Goal: Transaction & Acquisition: Purchase product/service

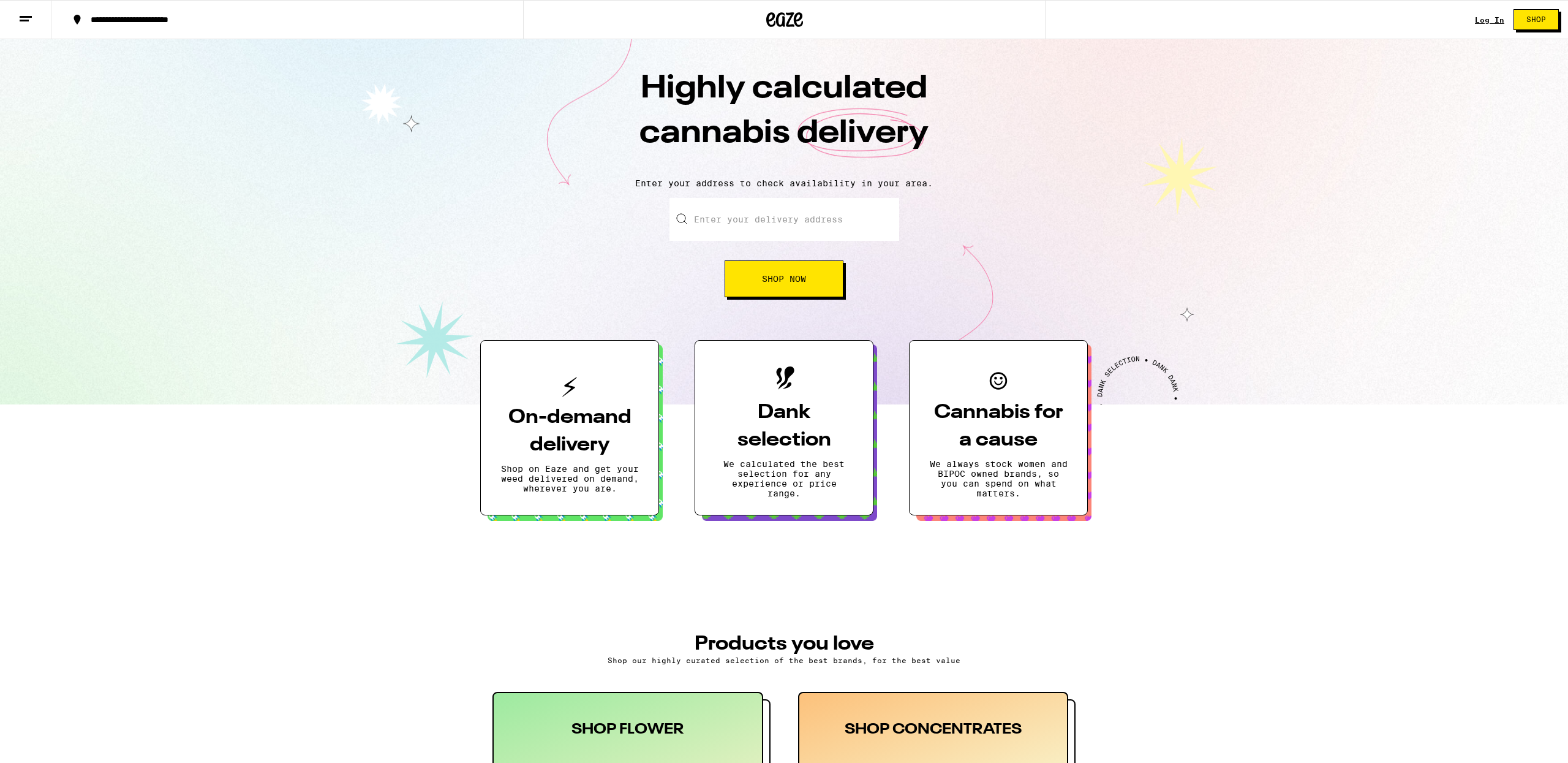
click at [778, 225] on input "Enter your delivery address" at bounding box center [784, 219] width 229 height 43
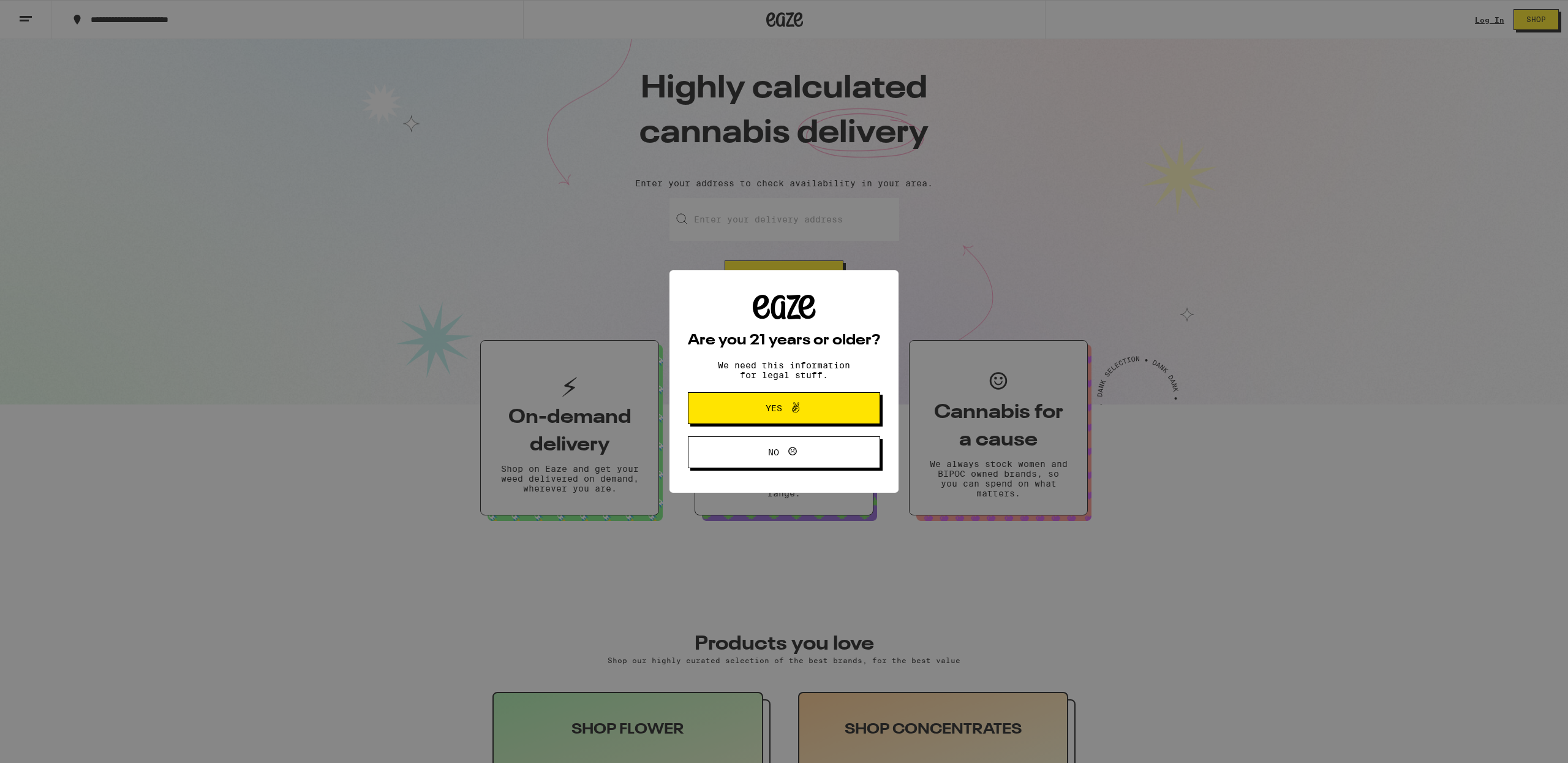
type input "[STREET_ADDRESS]"
type input "Apt. 4606"
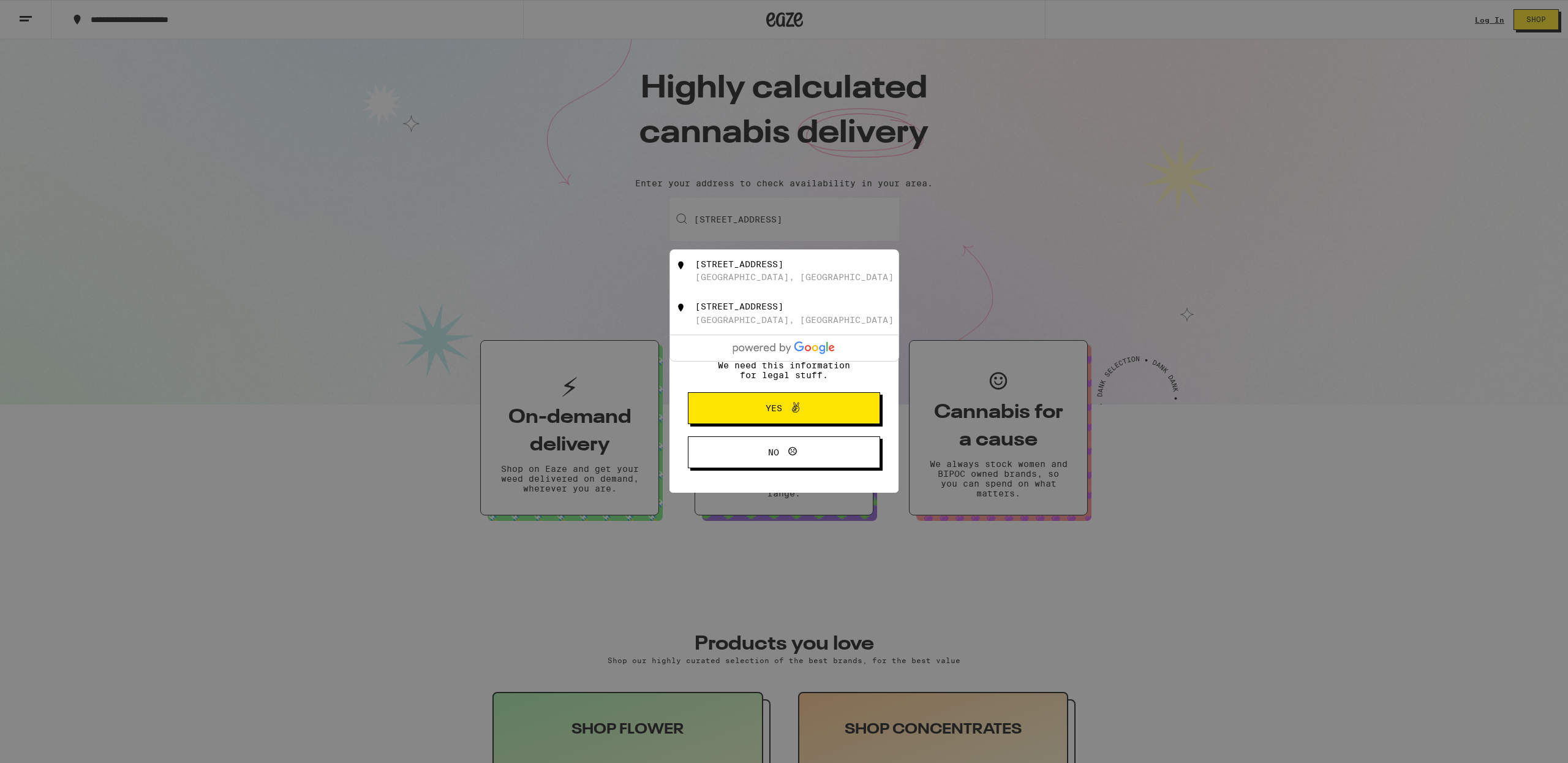
click at [789, 275] on div "[STREET_ADDRESS]" at bounding box center [804, 270] width 219 height 23
type input "[STREET_ADDRESS]"
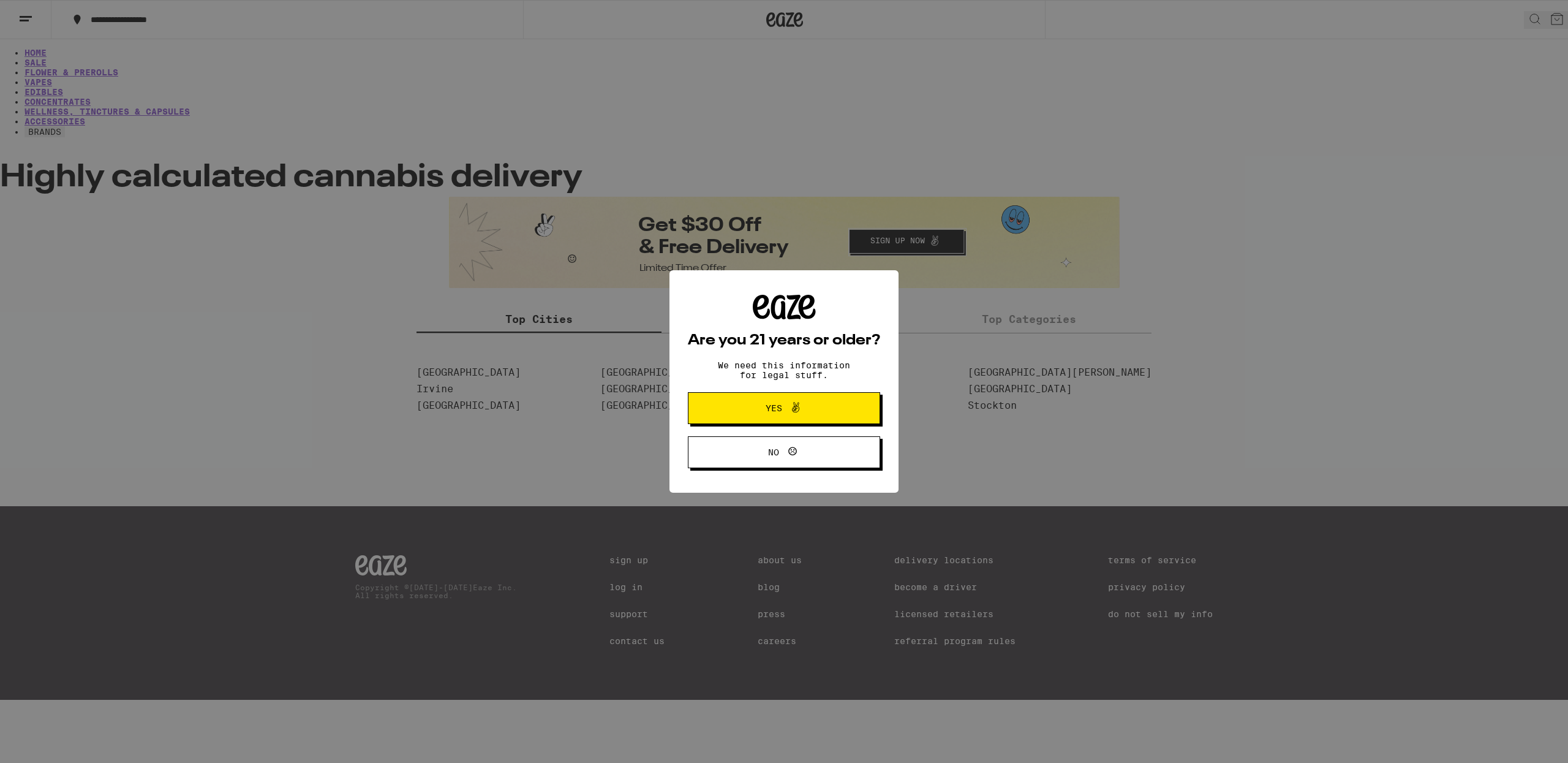
click at [840, 402] on button "Yes" at bounding box center [784, 408] width 193 height 32
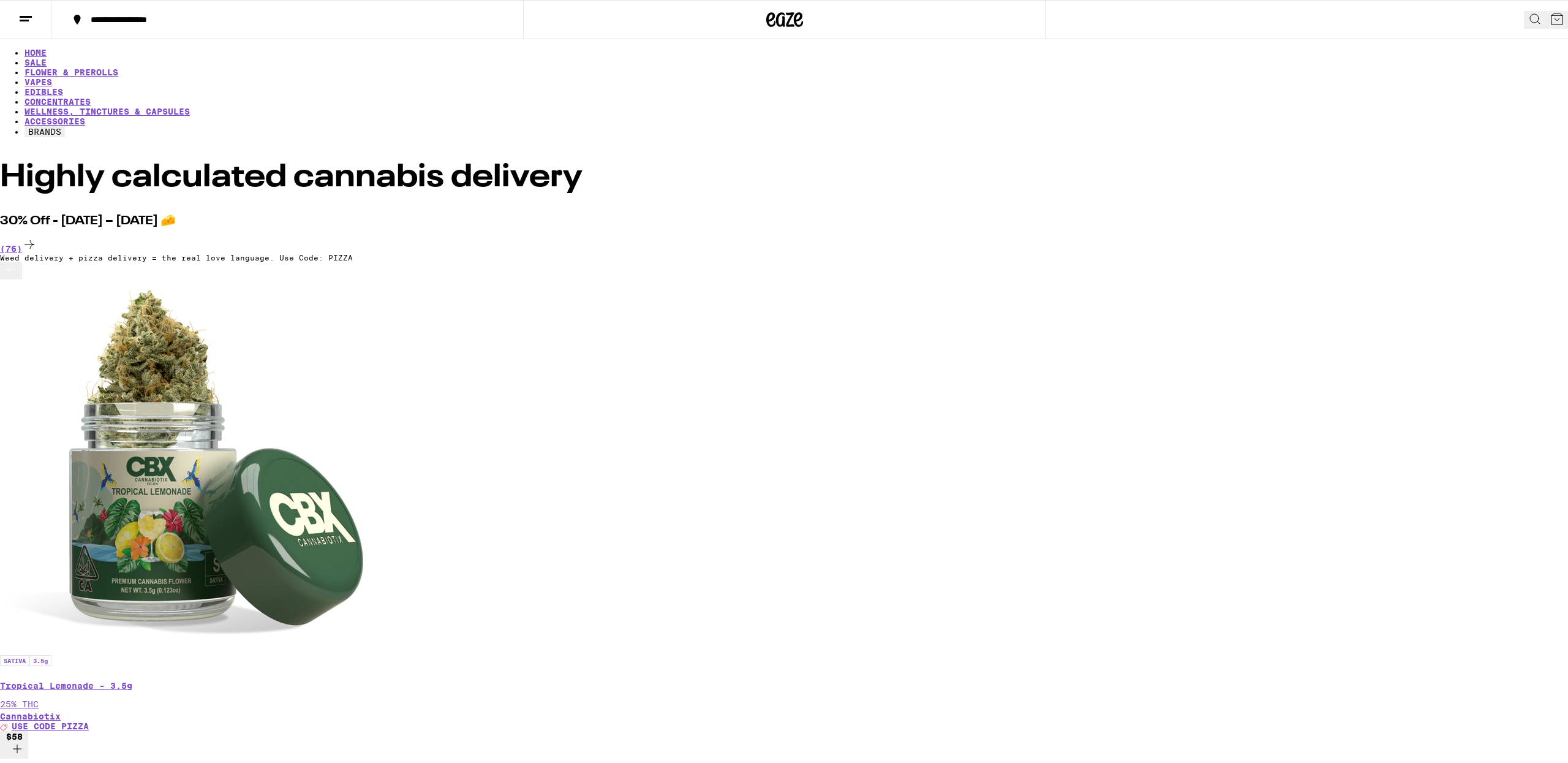
click at [17, 21] on button at bounding box center [26, 20] width 51 height 38
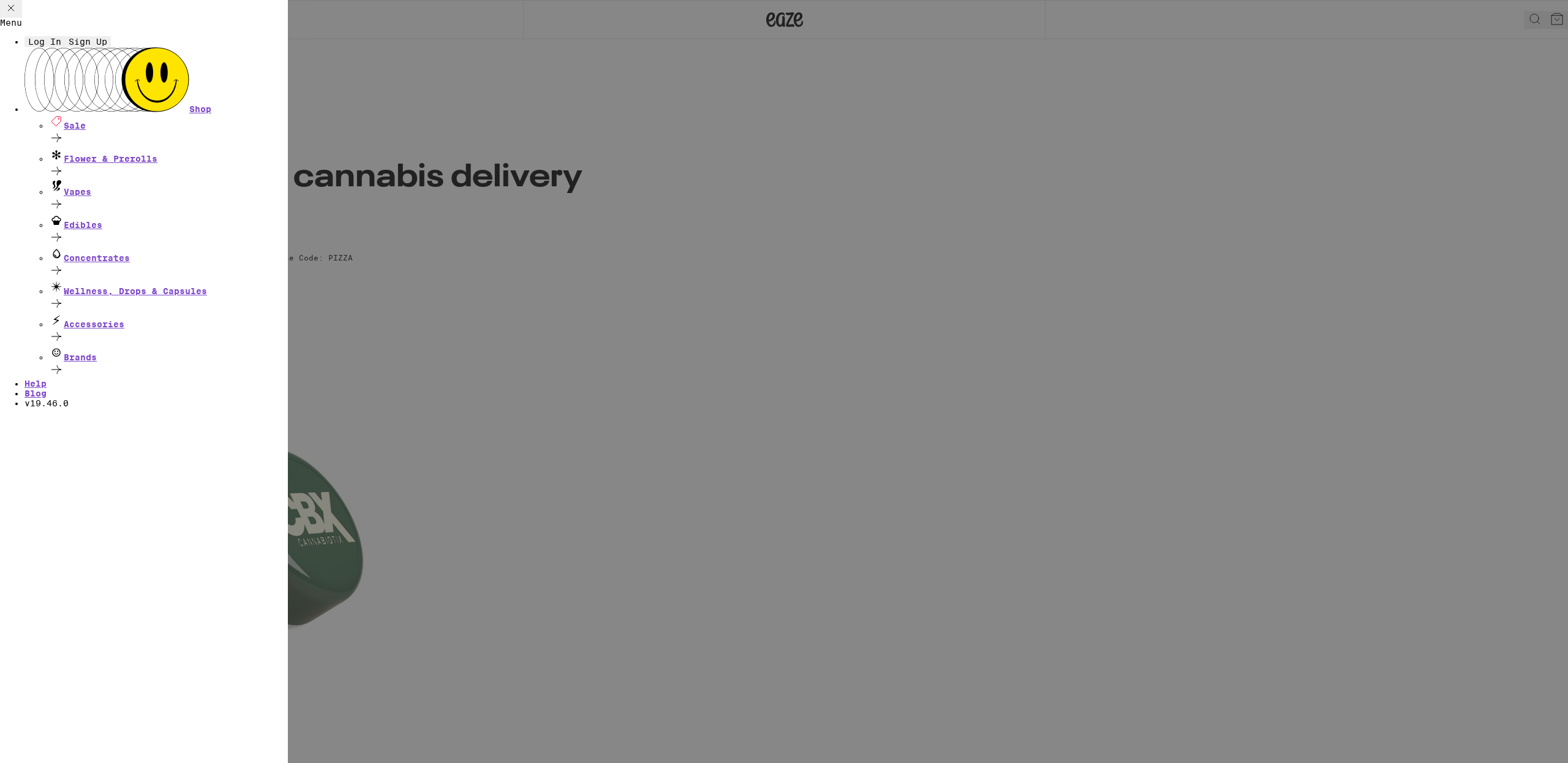
click at [61, 47] on span "Log In" at bounding box center [44, 41] width 33 height 10
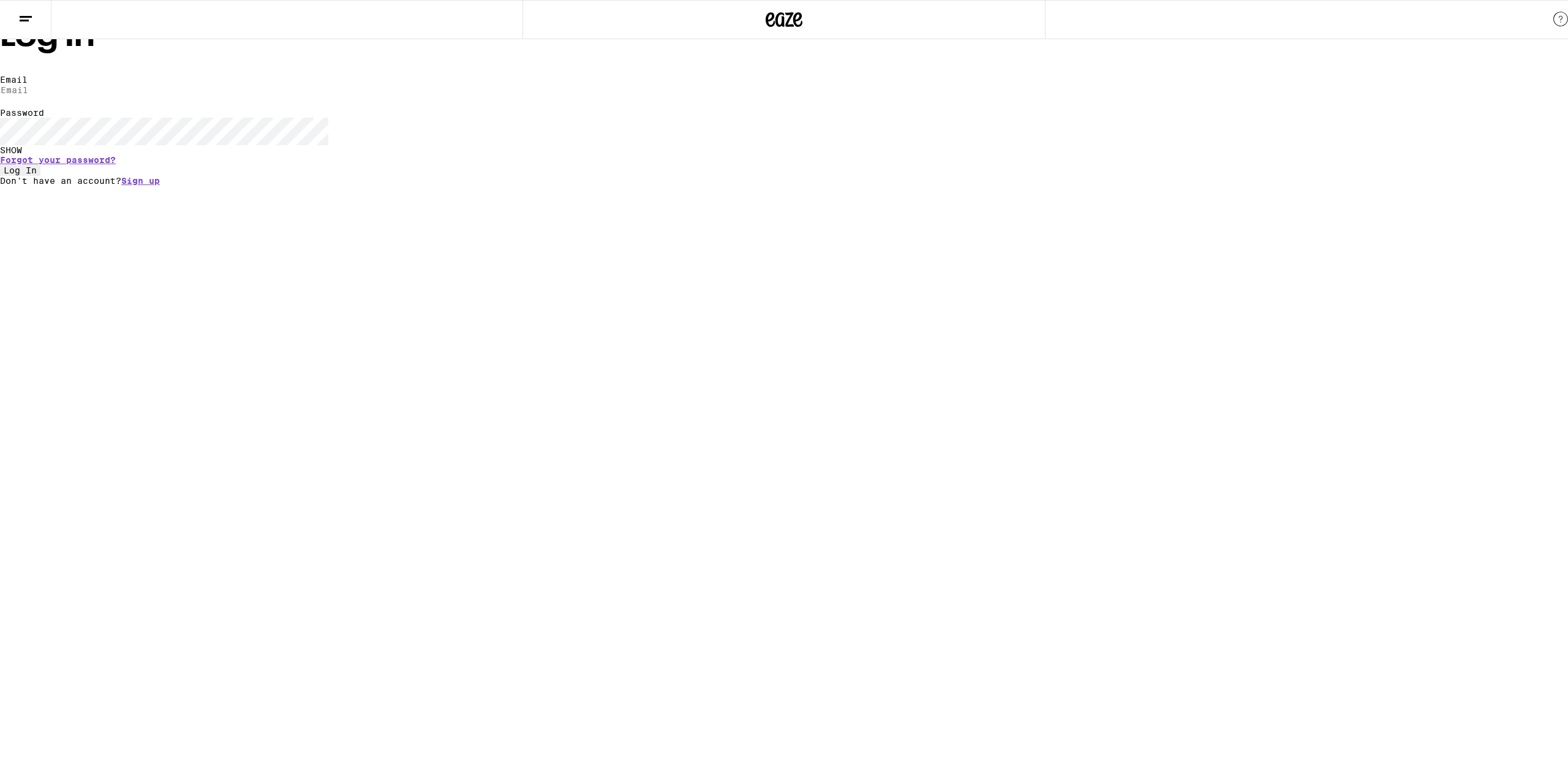
click at [28, 84] on label "Email" at bounding box center [14, 79] width 28 height 10
click at [113, 96] on input "Email" at bounding box center [56, 90] width 113 height 11
type input "[EMAIL_ADDRESS][DOMAIN_NAME]"
click at [37, 175] on span "Log In" at bounding box center [20, 170] width 33 height 10
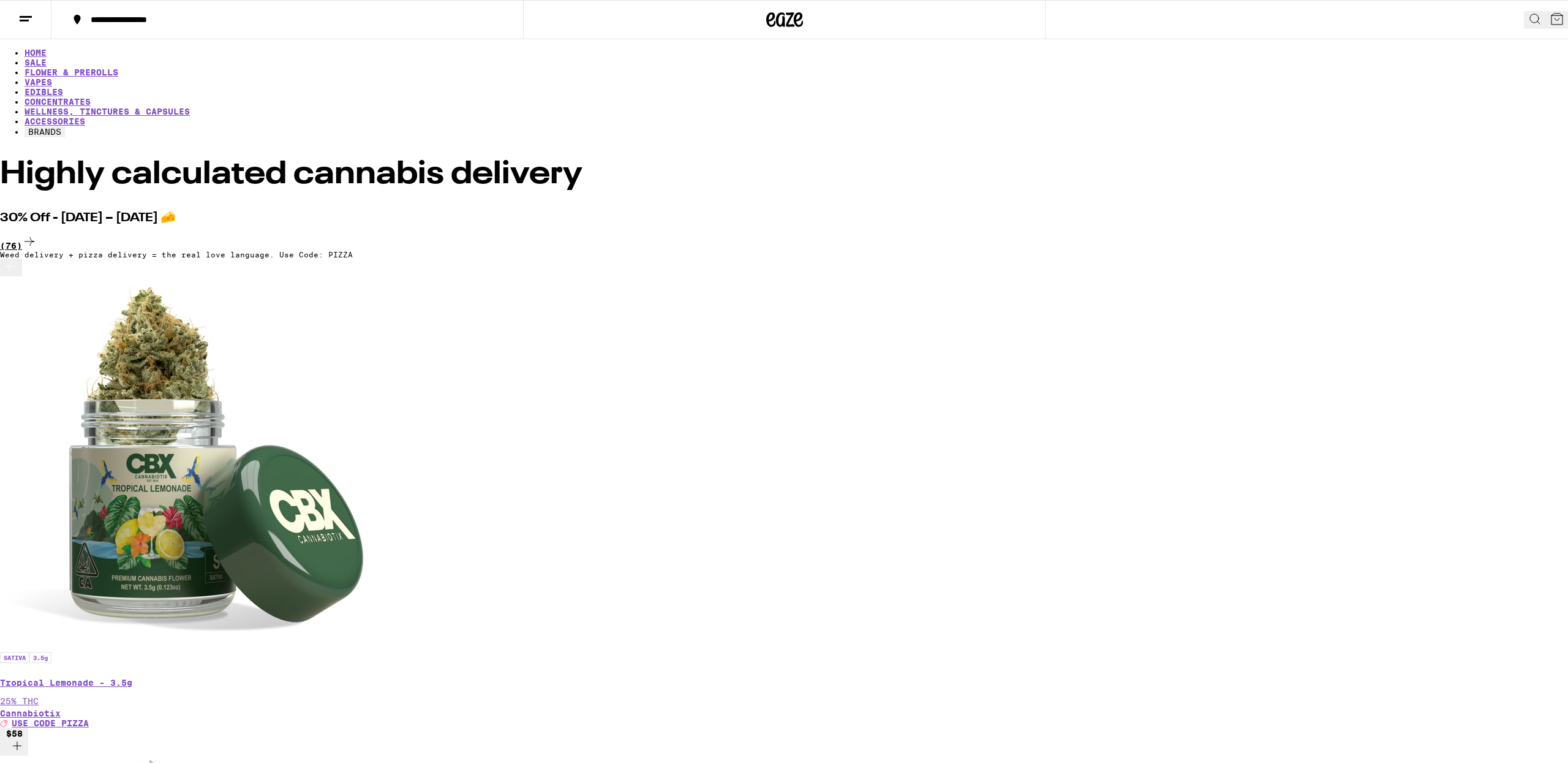
click at [1194, 234] on div "(76)" at bounding box center [784, 242] width 1568 height 17
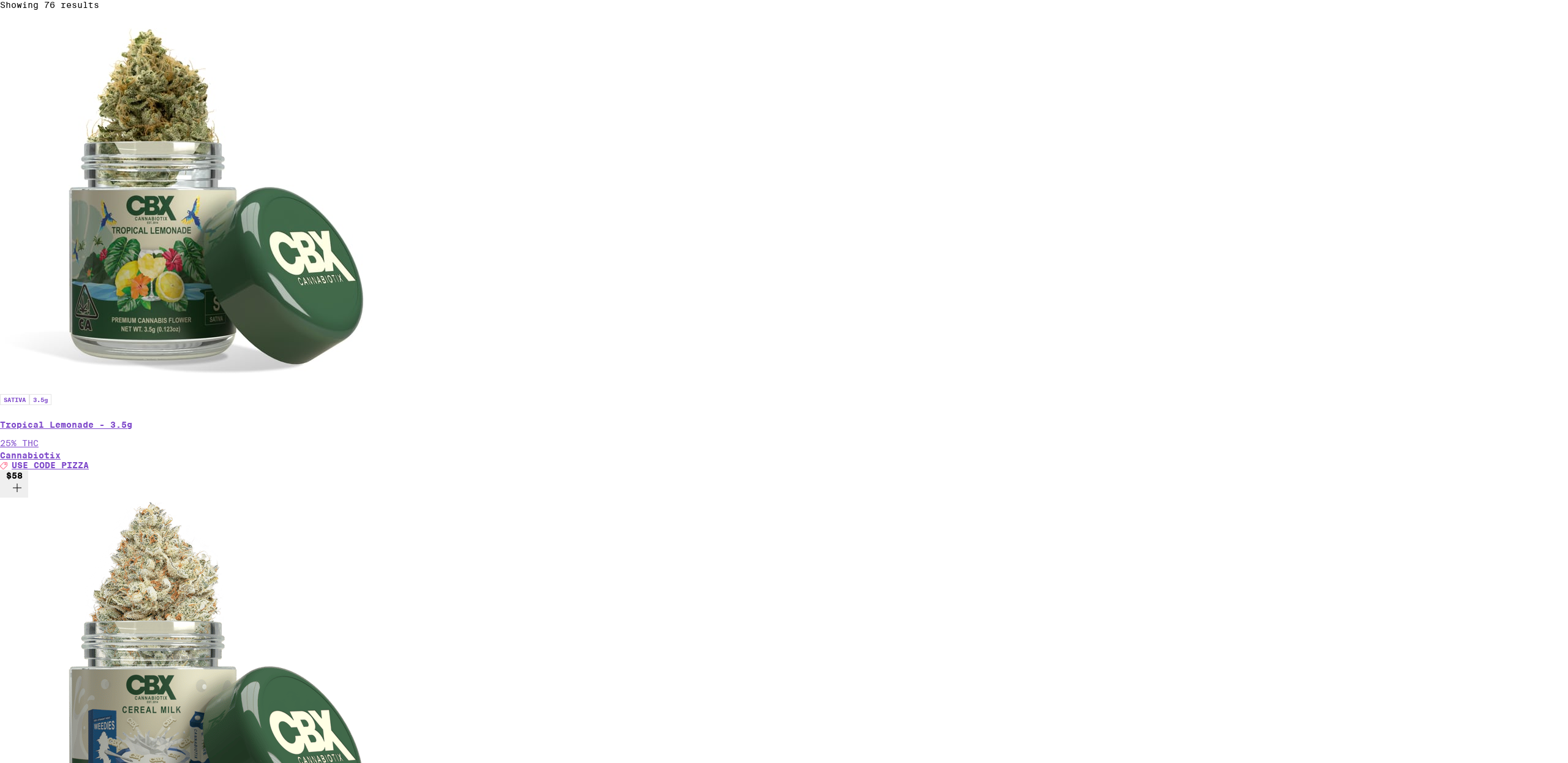
scroll to position [288, 0]
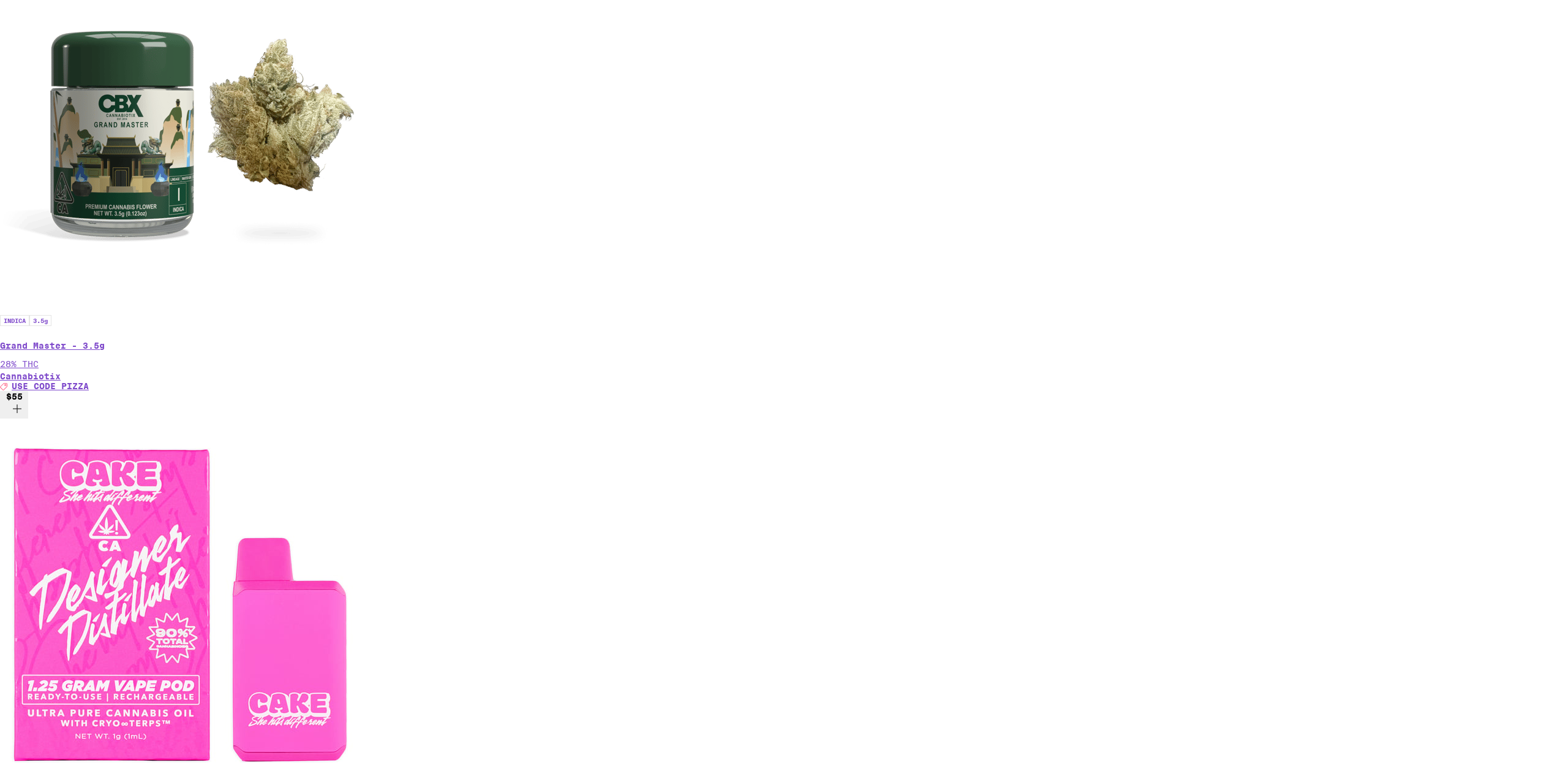
scroll to position [1330, 0]
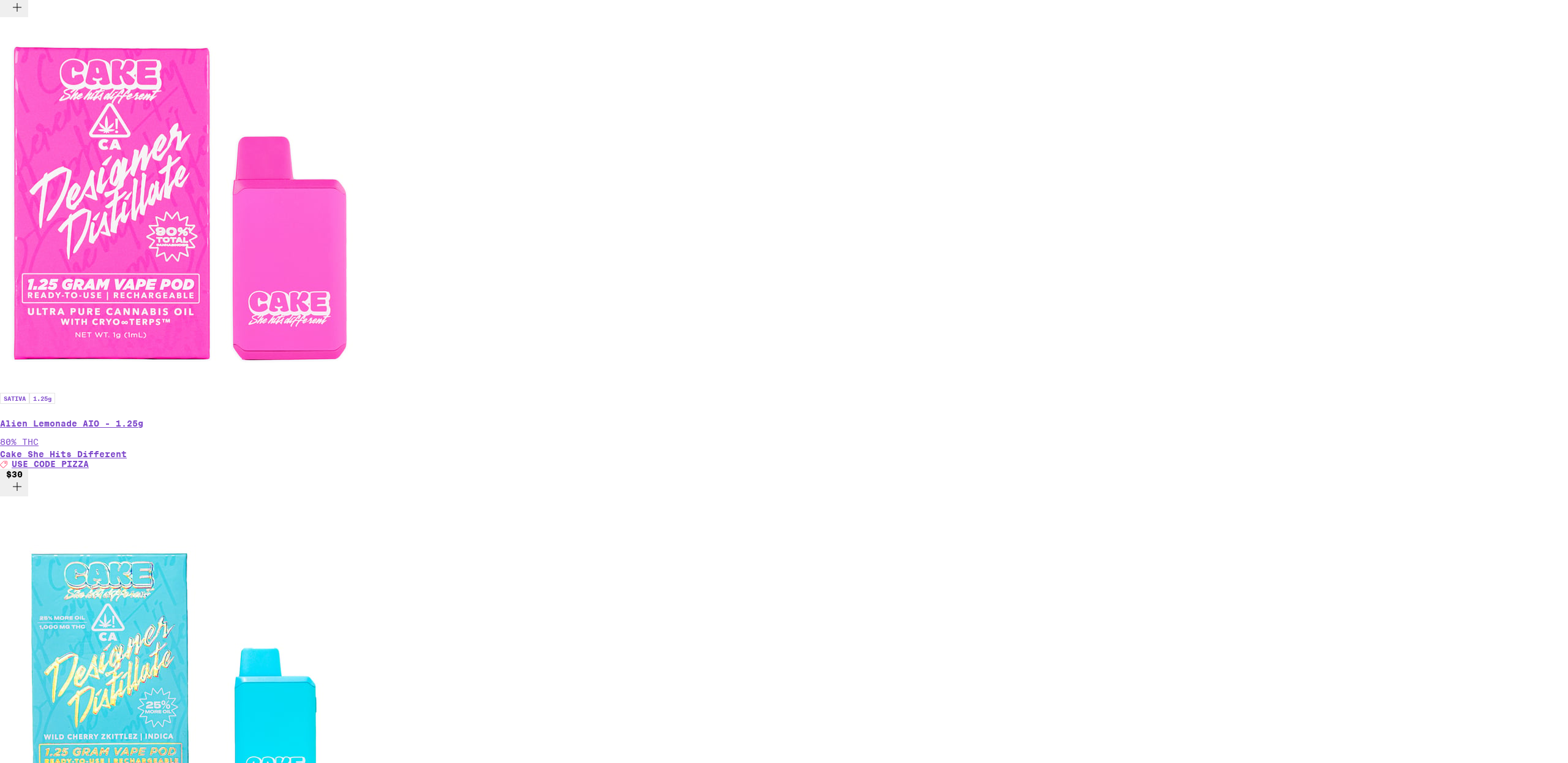
scroll to position [1728, 0]
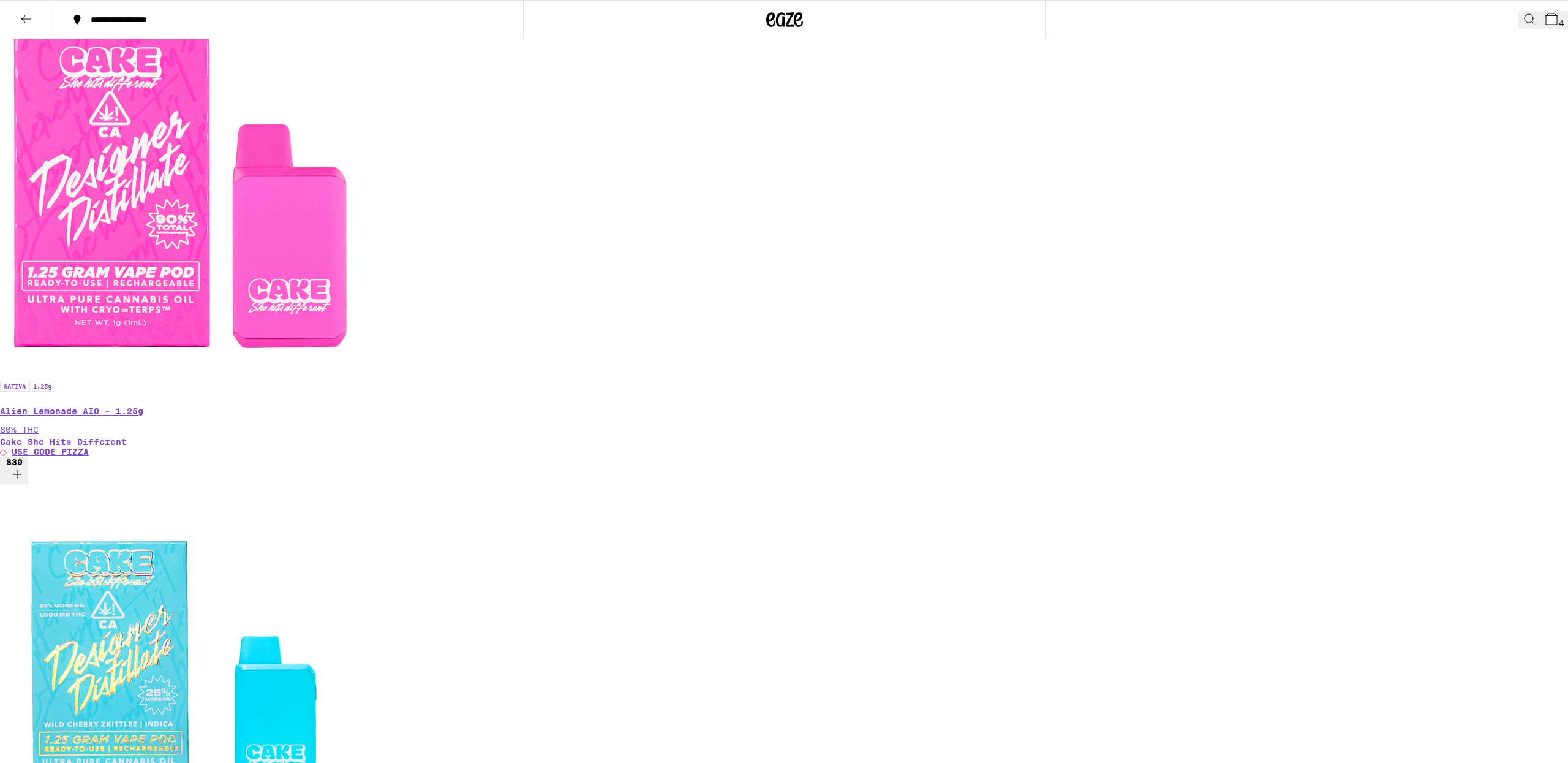
scroll to position [1689, 0]
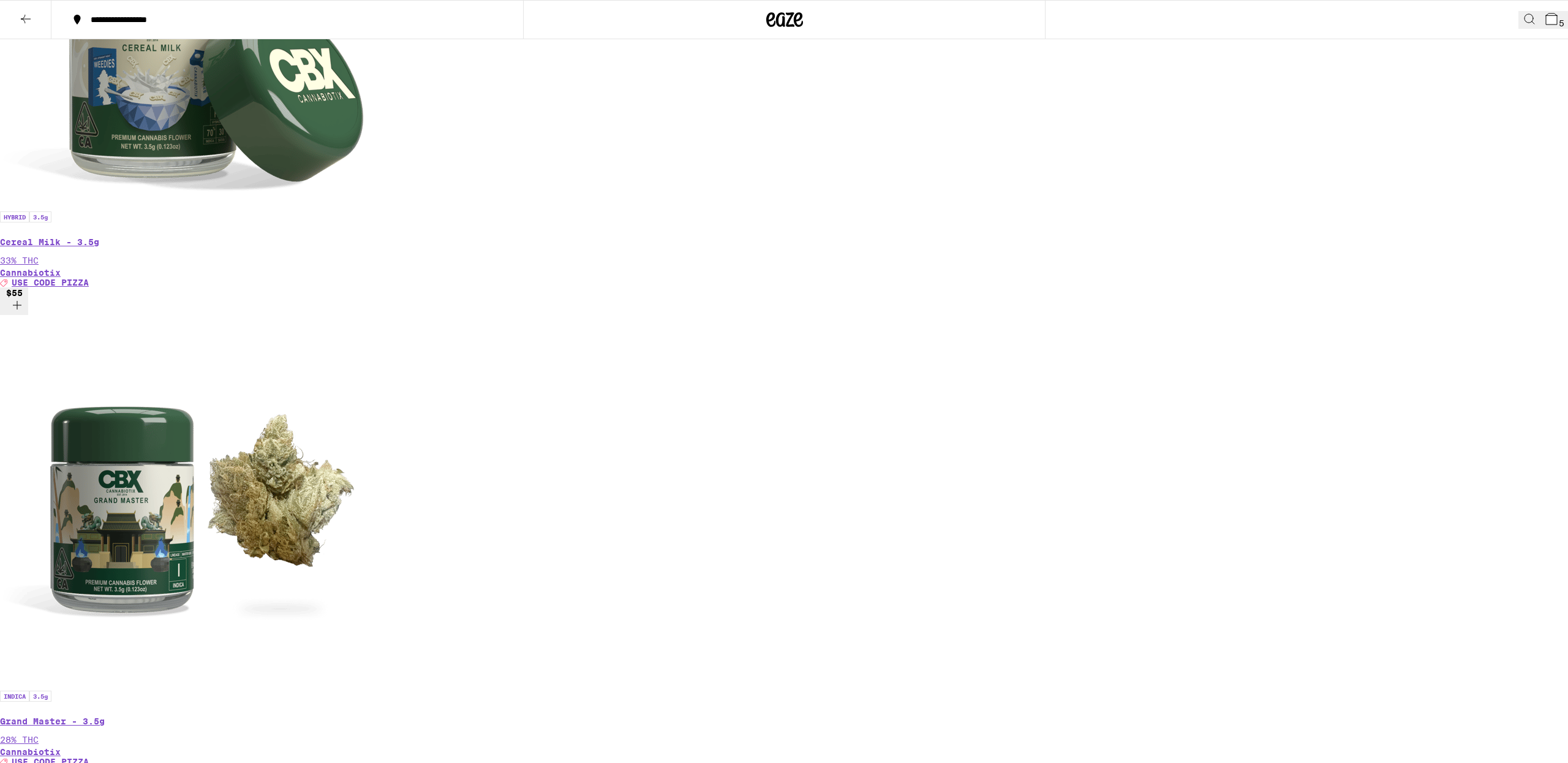
scroll to position [937, 0]
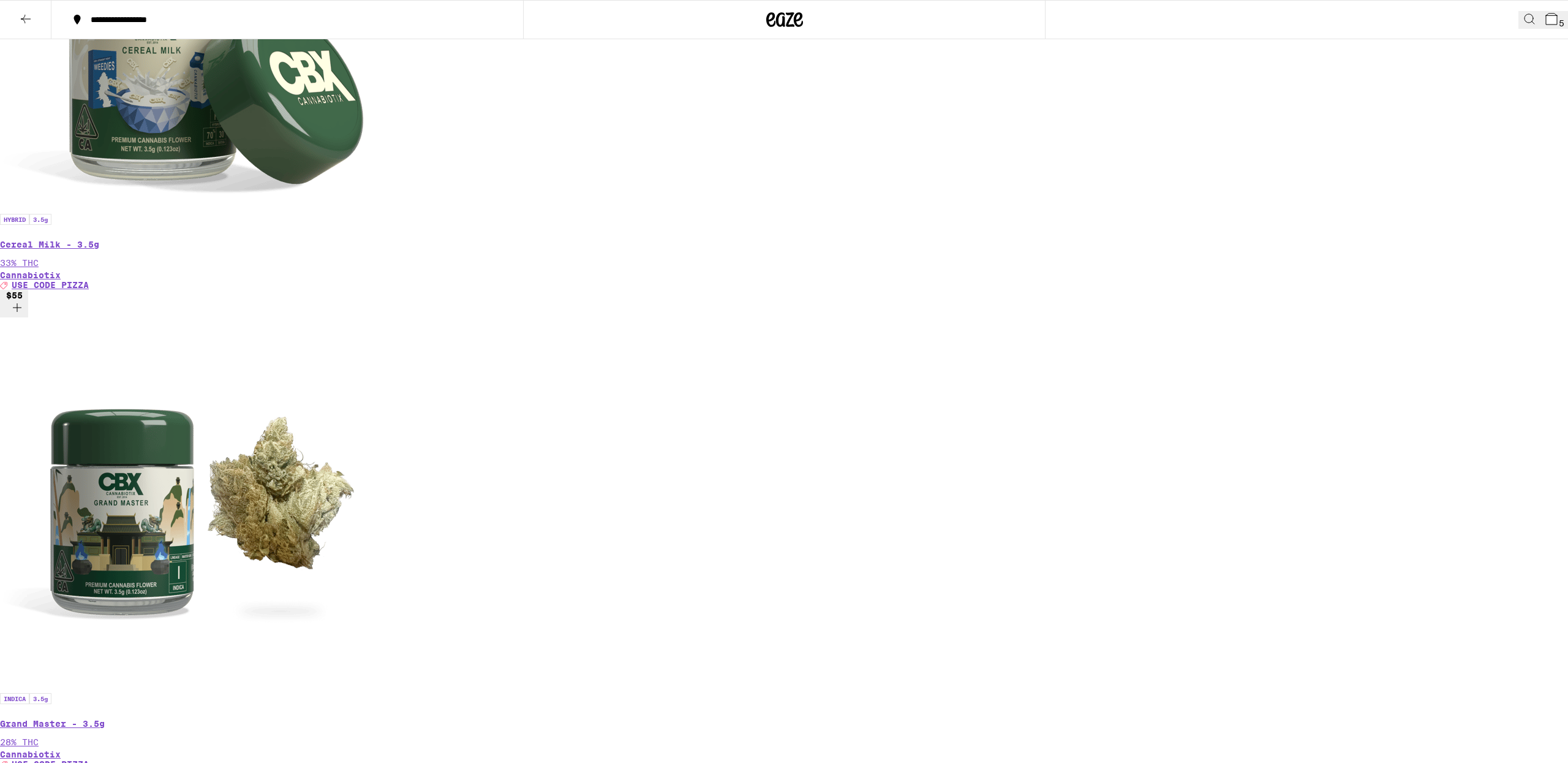
click at [1559, 18] on span "5" at bounding box center [1561, 23] width 5 height 10
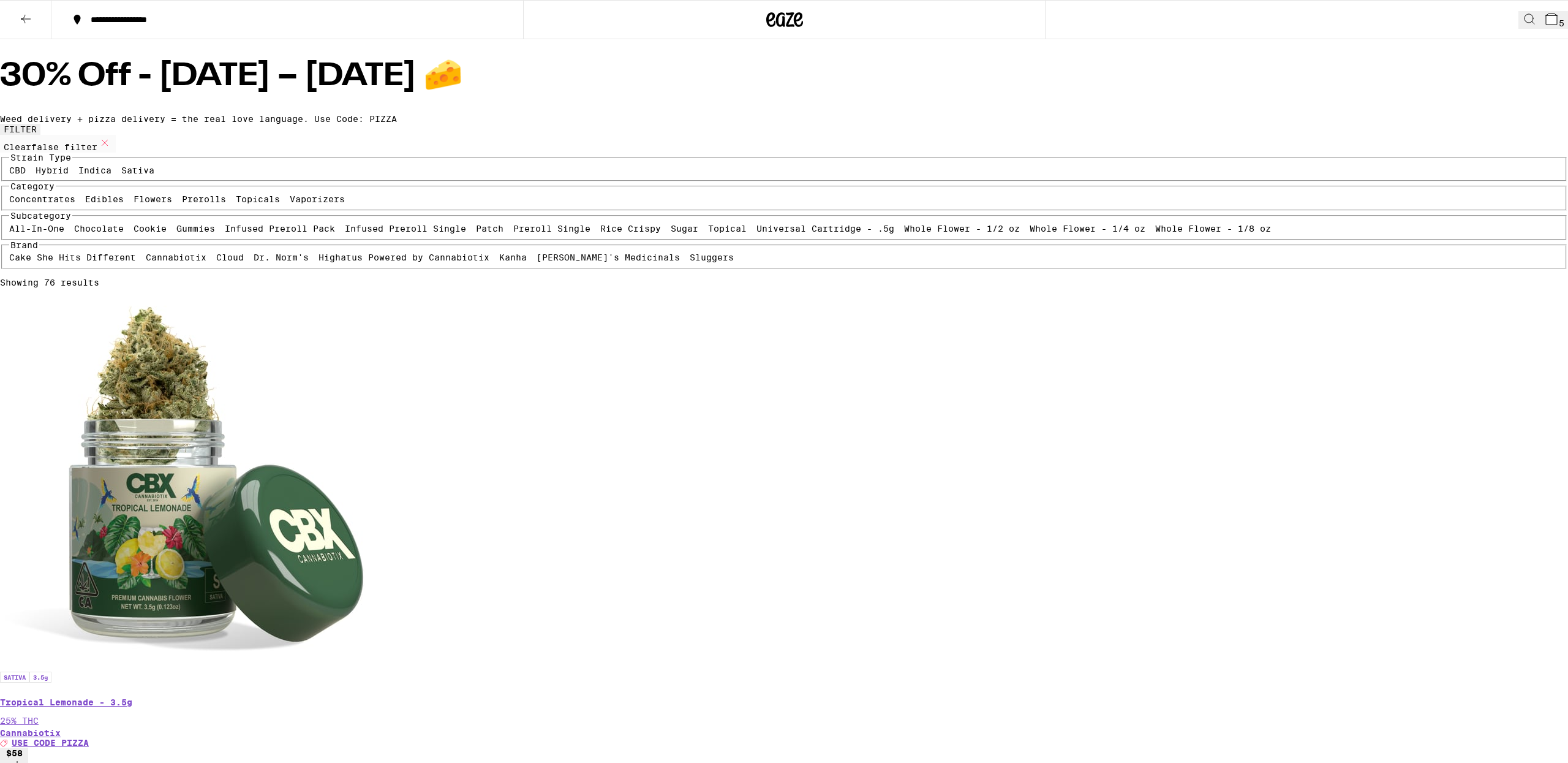
click at [1551, 21] on button "5" at bounding box center [1554, 20] width 28 height 18
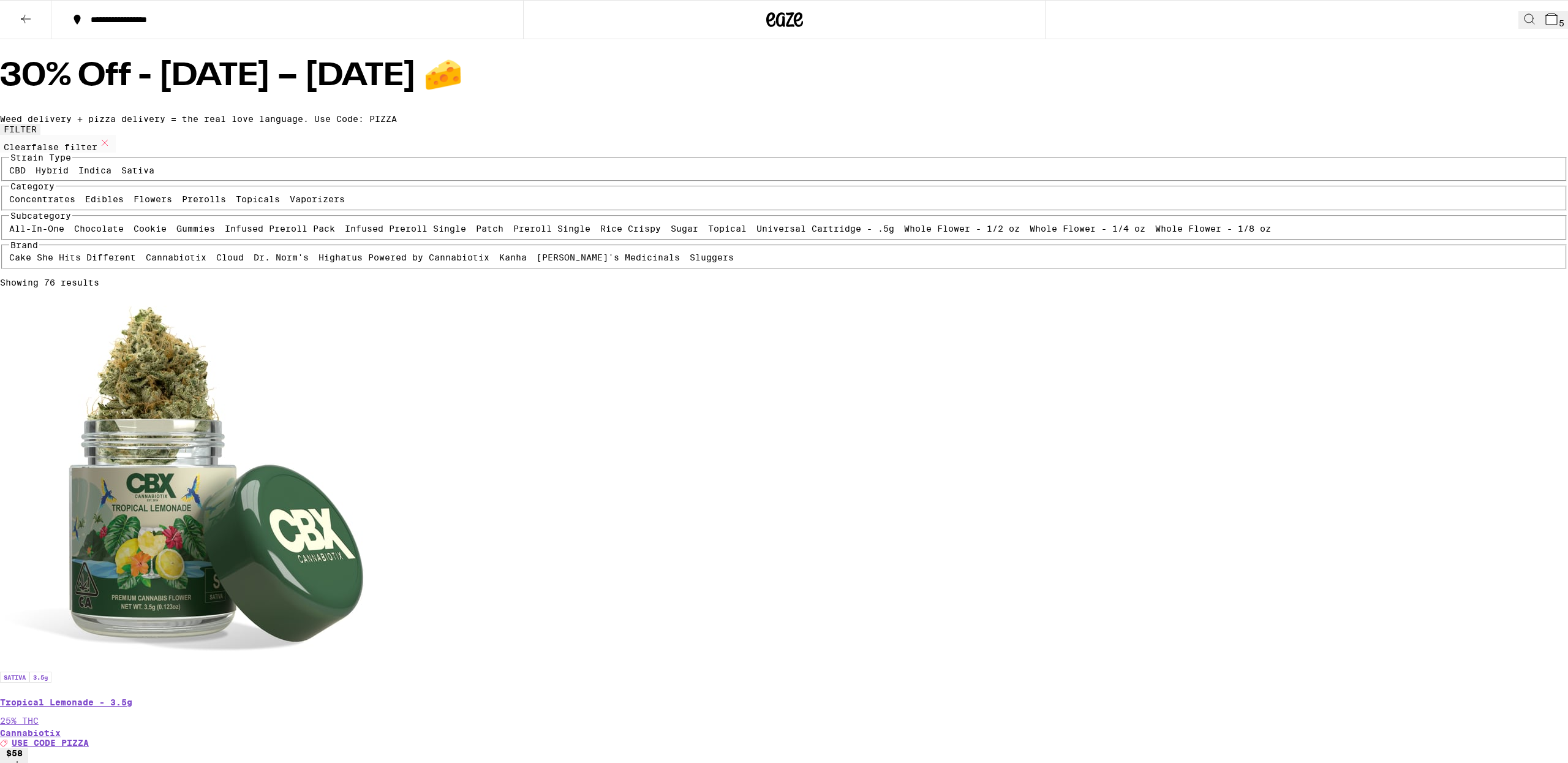
click at [25, 25] on icon at bounding box center [26, 19] width 15 height 15
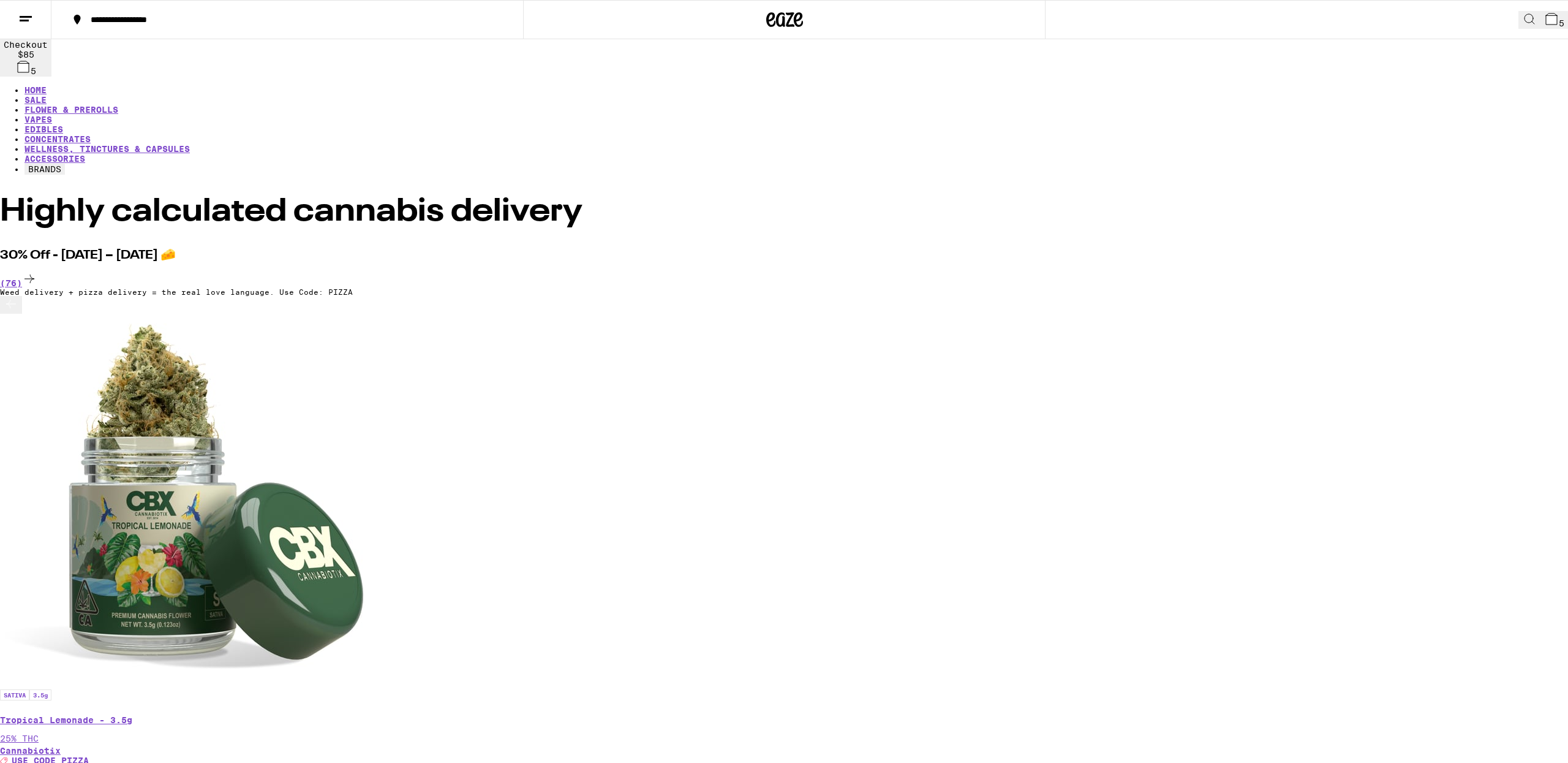
click at [26, 21] on icon at bounding box center [26, 19] width 15 height 15
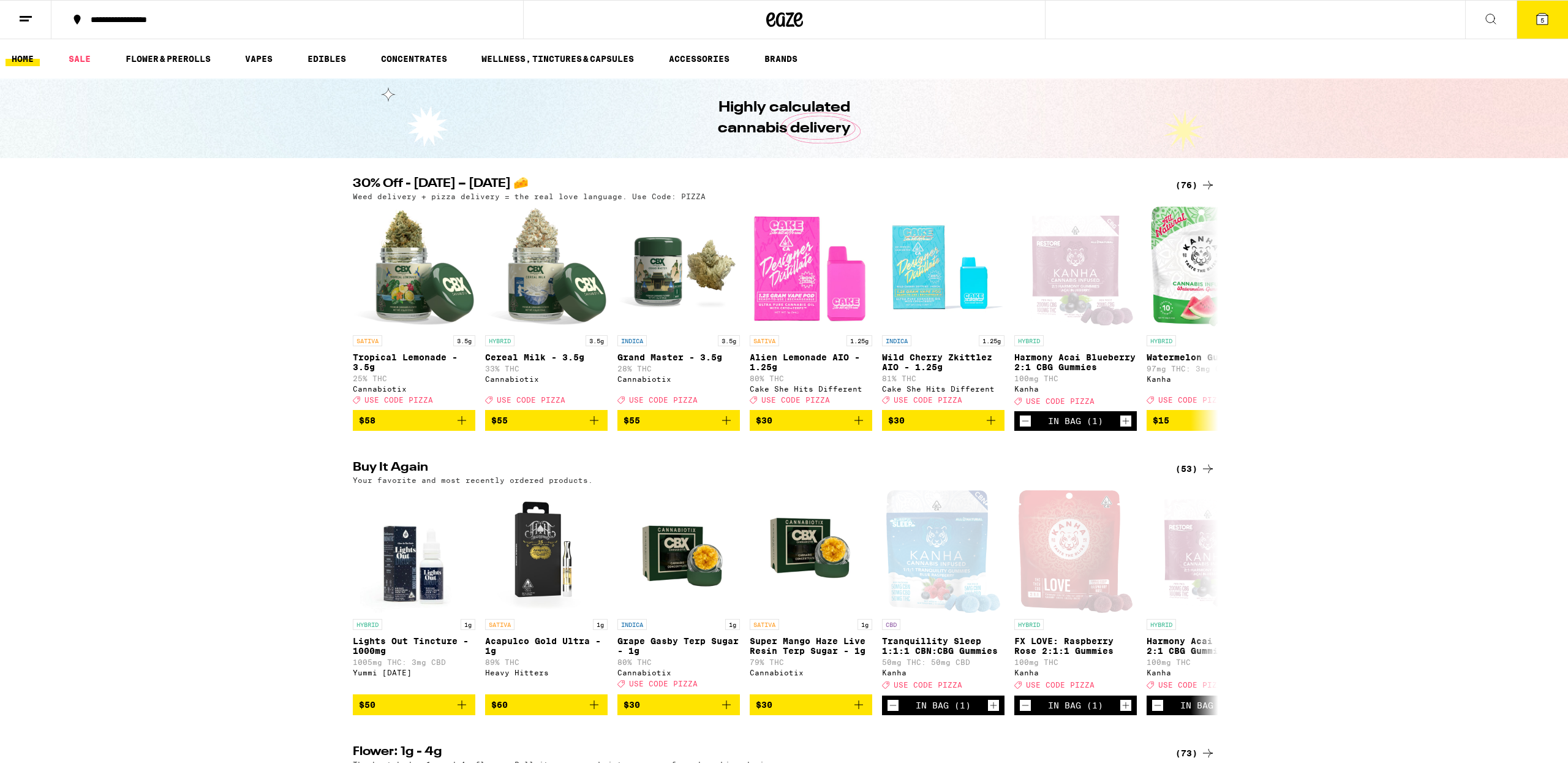
click at [26, 61] on link "HOME" at bounding box center [23, 59] width 35 height 15
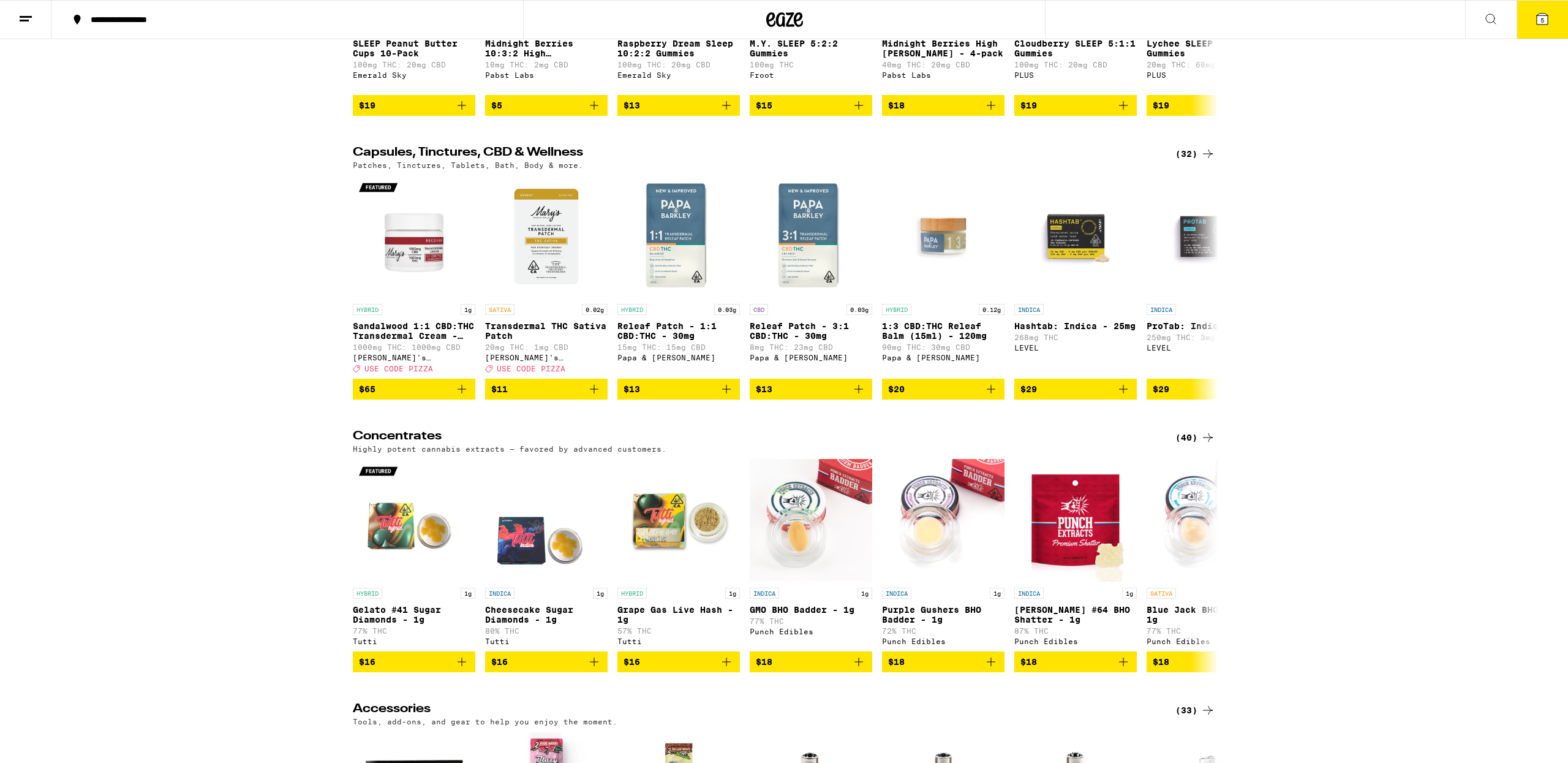
scroll to position [4304, 0]
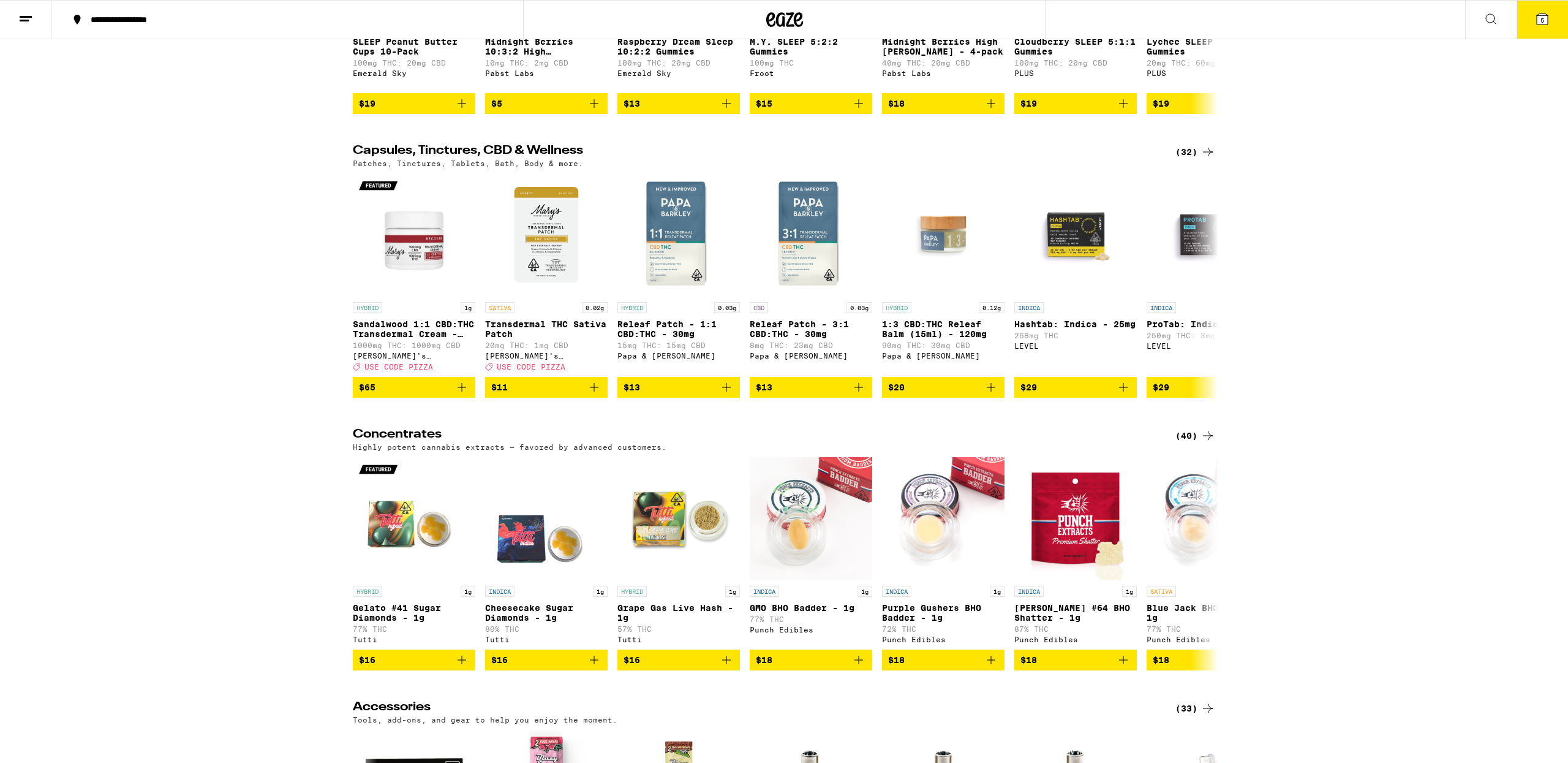
click at [1193, 160] on div "(32)" at bounding box center [1195, 152] width 40 height 15
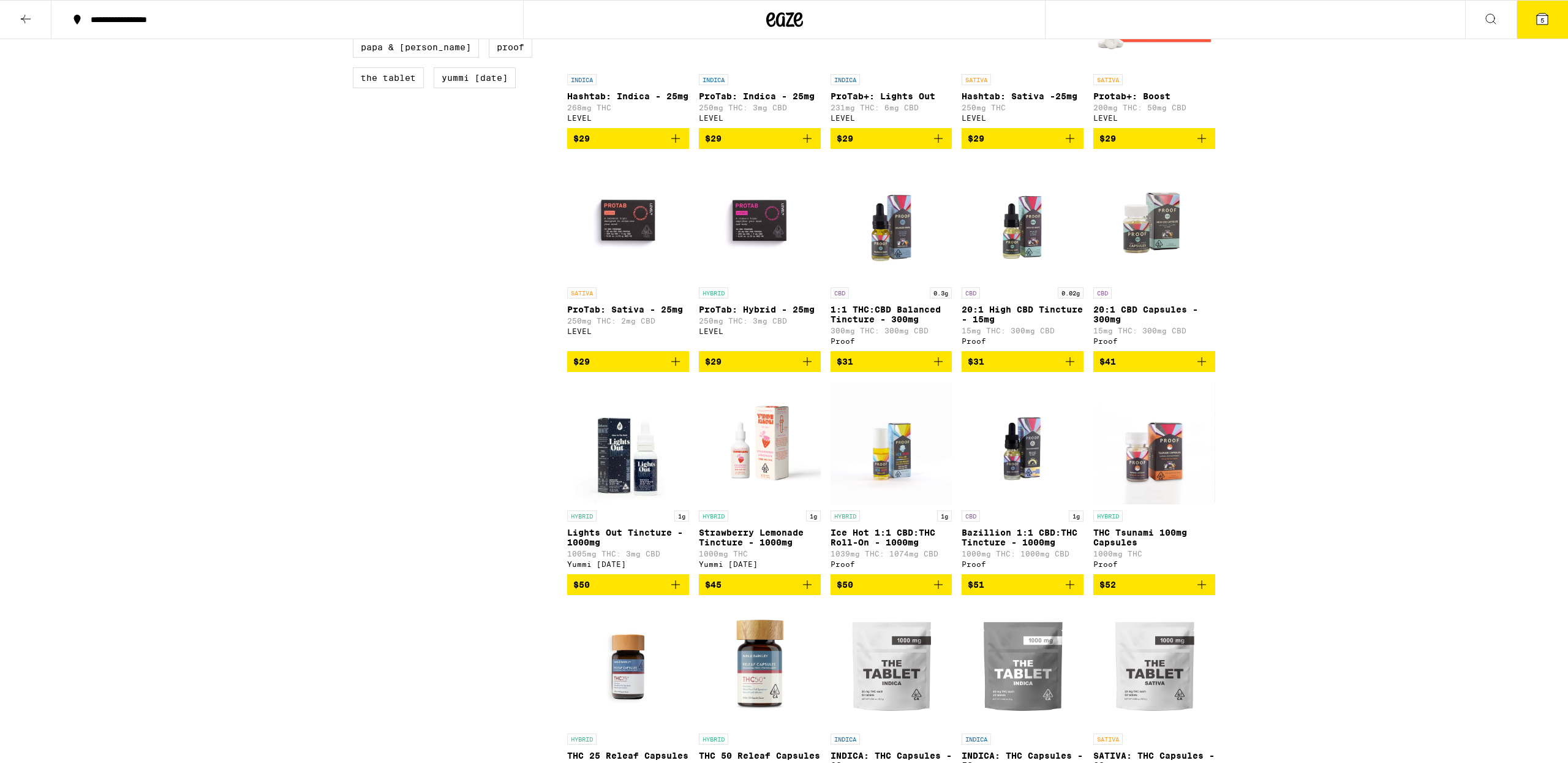
scroll to position [453, 0]
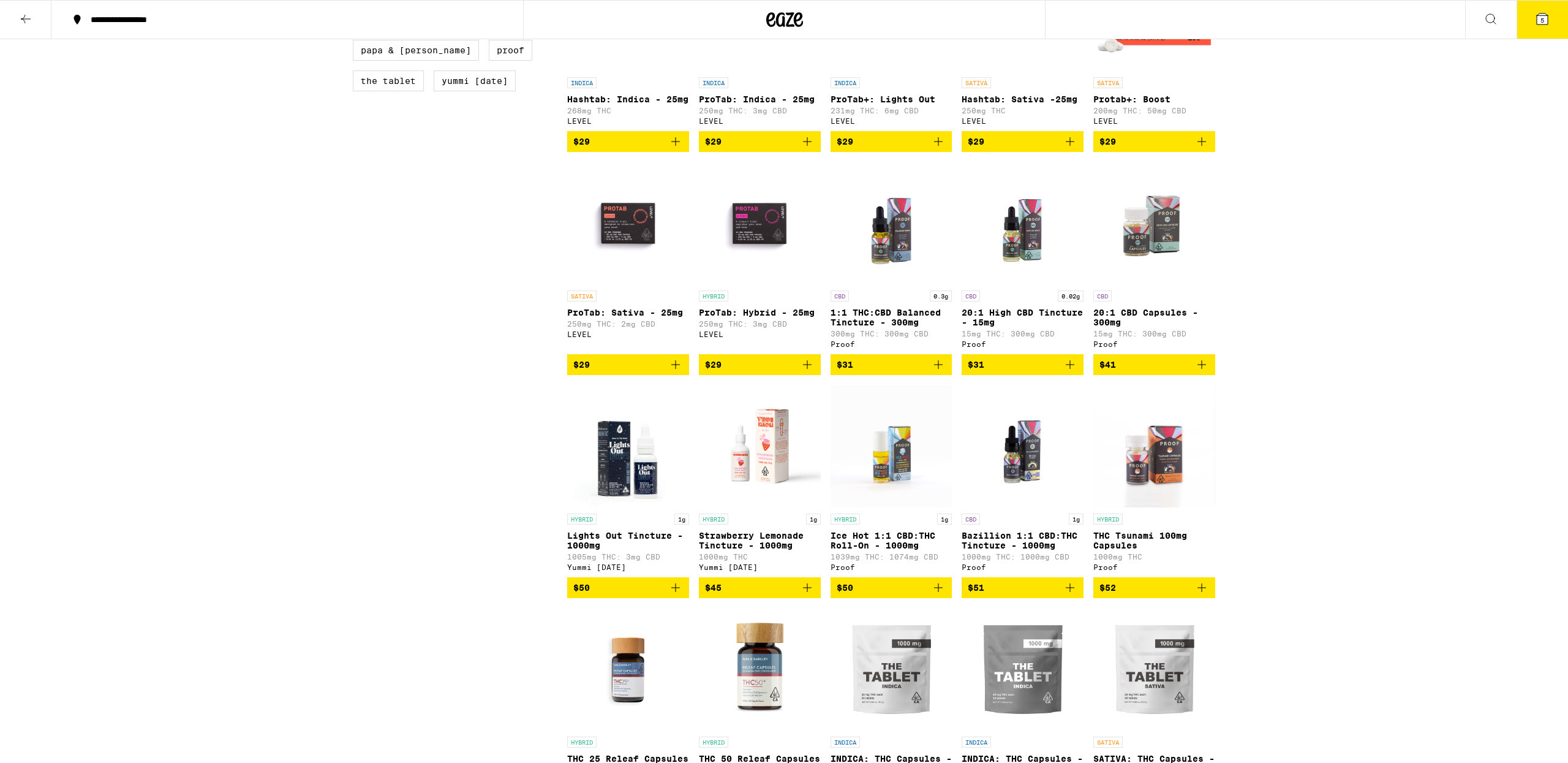
click at [674, 591] on icon "Add to bag" at bounding box center [675, 587] width 8 height 8
click at [1543, 23] on span "6" at bounding box center [1542, 20] width 4 height 8
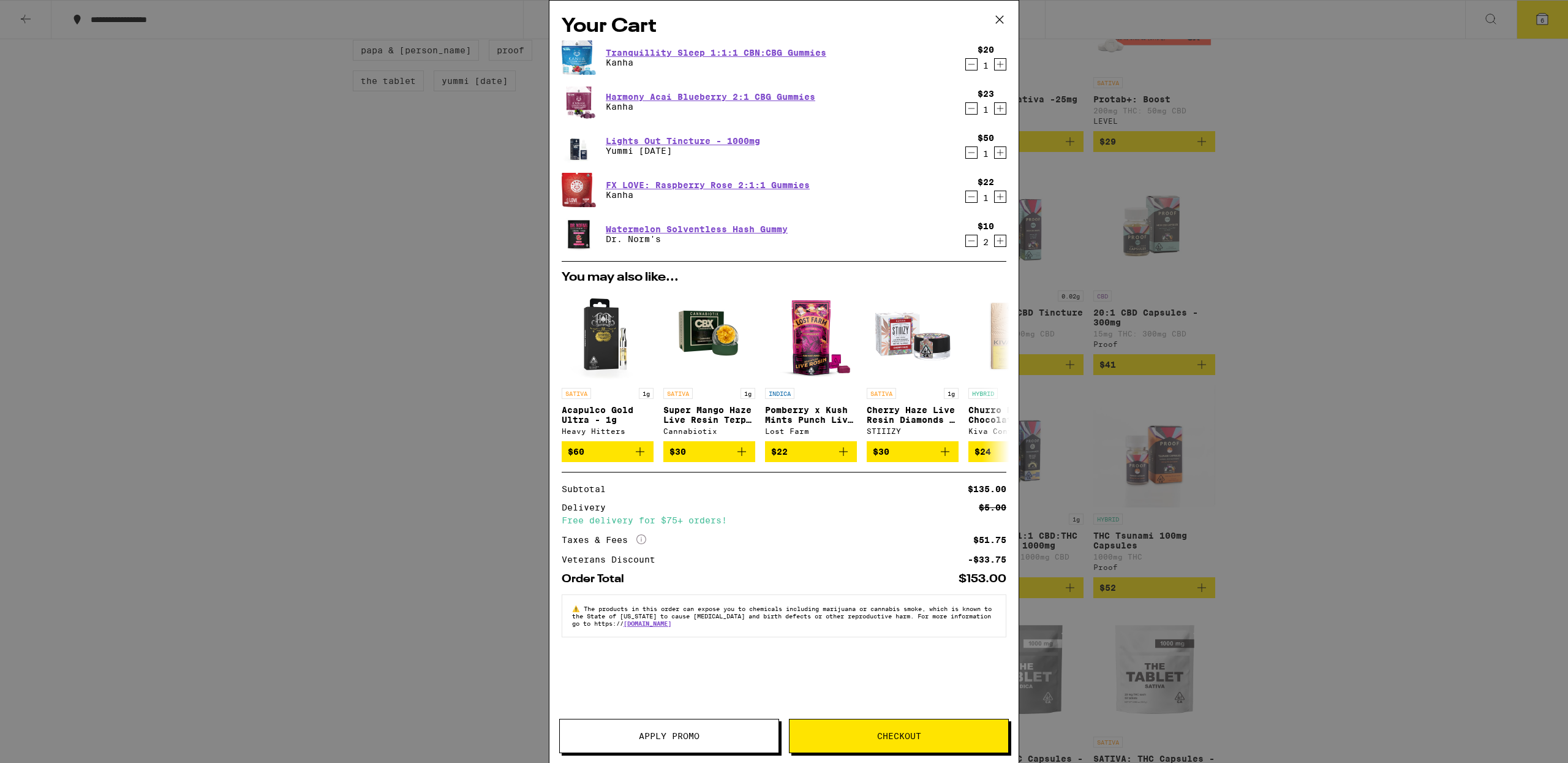
click at [970, 239] on icon "Decrement" at bounding box center [971, 241] width 11 height 15
click at [969, 109] on icon "Decrement" at bounding box center [971, 108] width 11 height 15
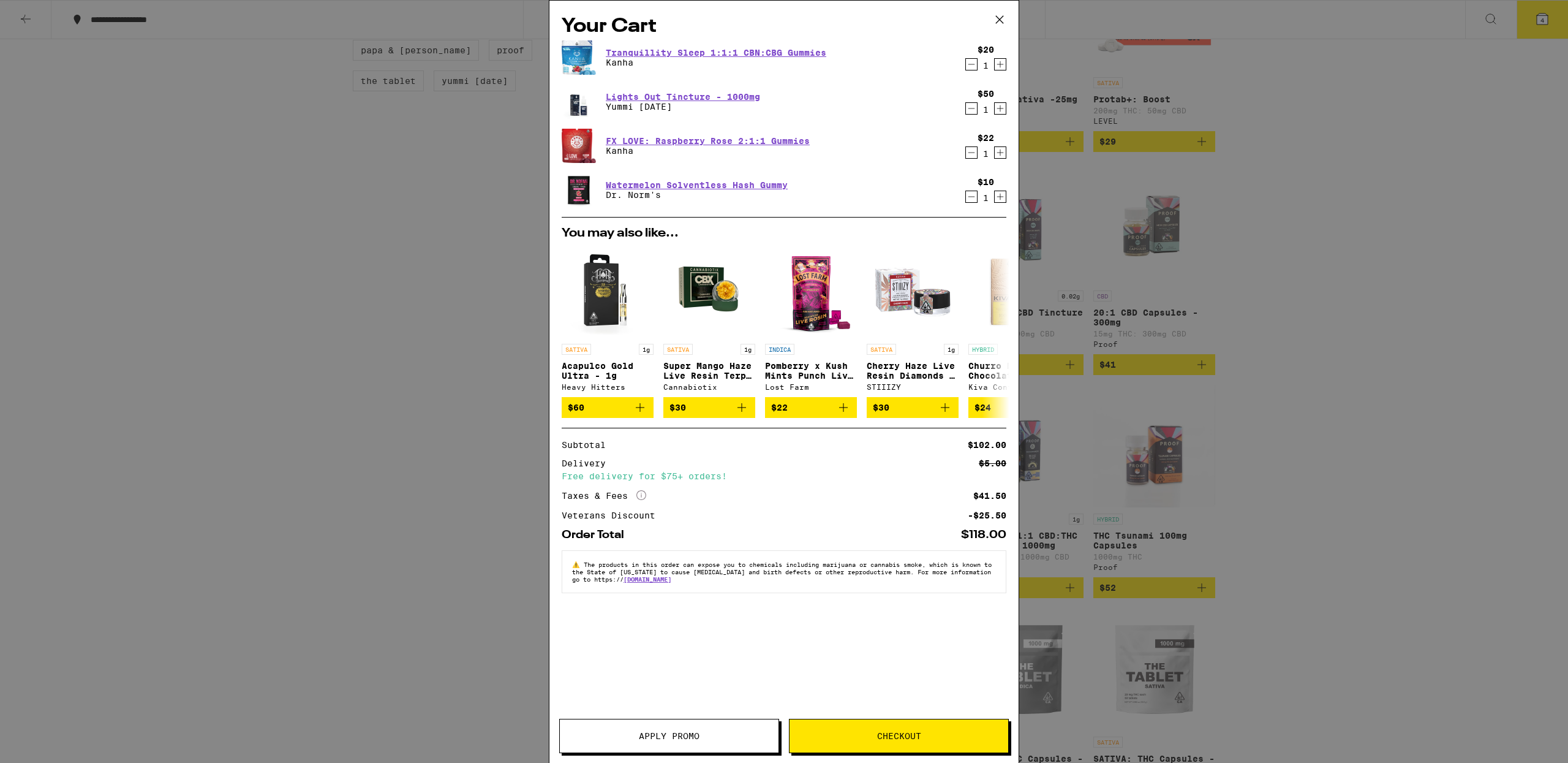
click at [966, 111] on icon "Decrement" at bounding box center [971, 108] width 11 height 15
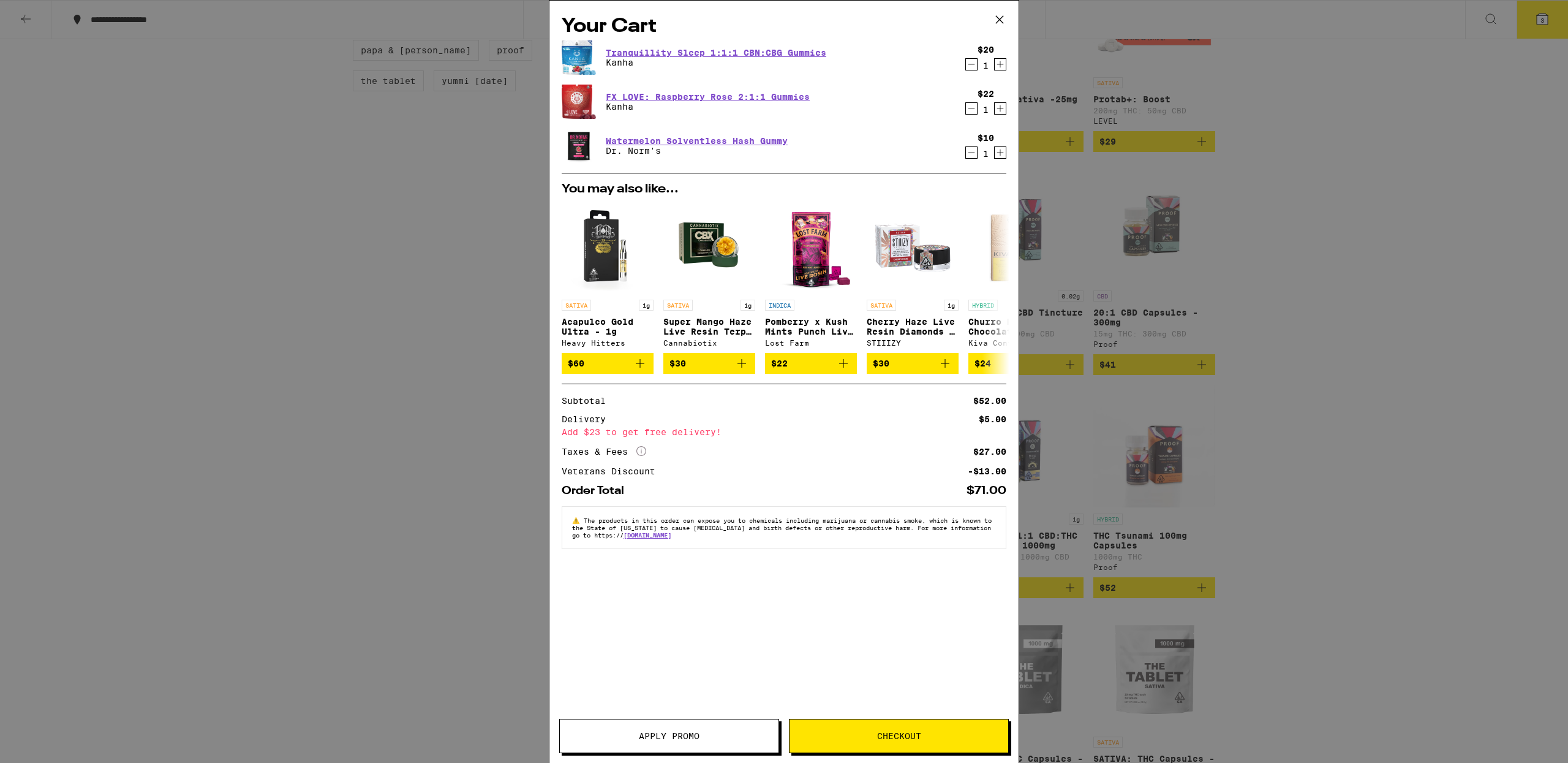
click at [1000, 20] on icon at bounding box center [999, 20] width 18 height 18
